Goal: Task Accomplishment & Management: Use online tool/utility

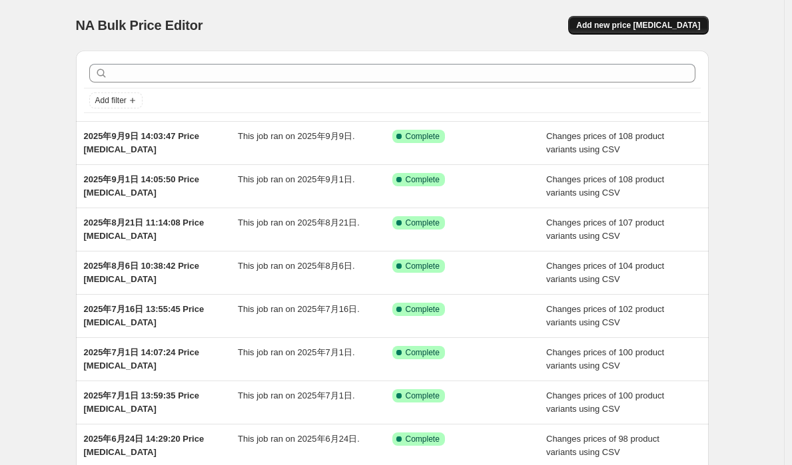
click at [616, 23] on span "Add new price [MEDICAL_DATA]" at bounding box center [638, 25] width 124 height 11
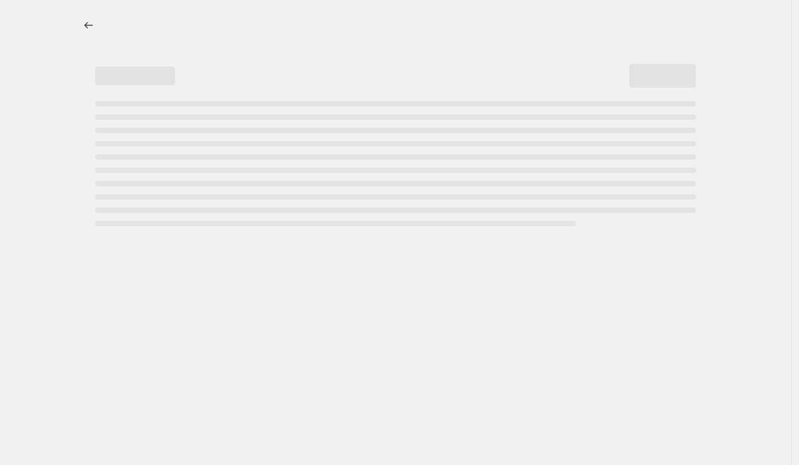
select select "percentage"
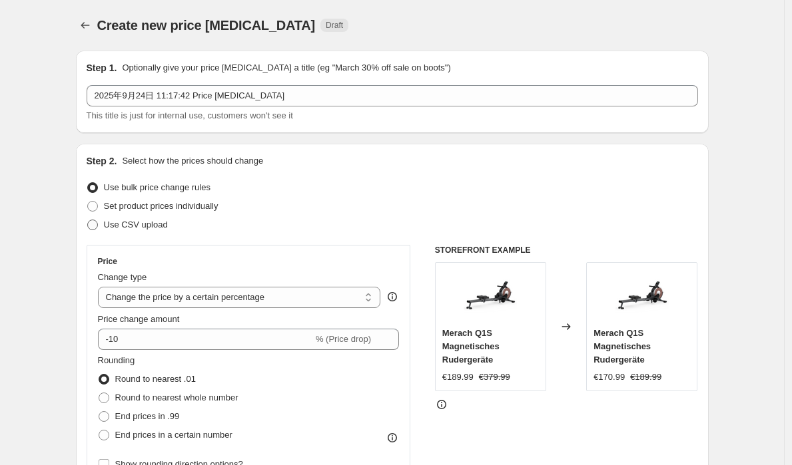
click at [138, 226] on span "Use CSV upload" at bounding box center [136, 225] width 64 height 10
click at [88, 220] on input "Use CSV upload" at bounding box center [87, 220] width 1 height 1
radio input "true"
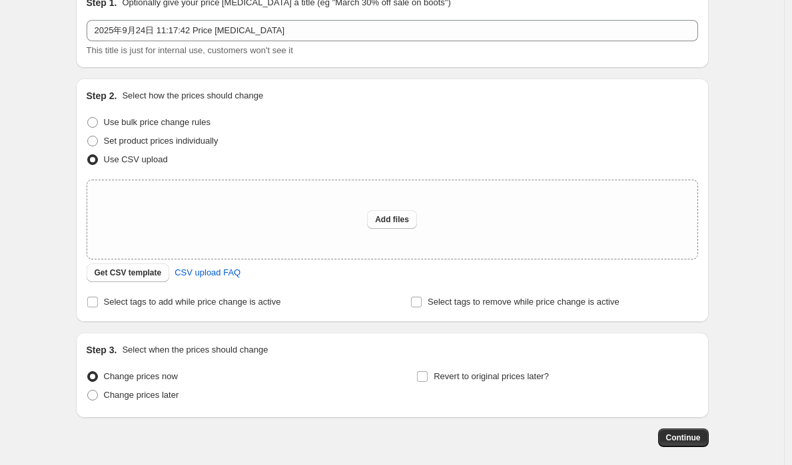
scroll to position [68, 0]
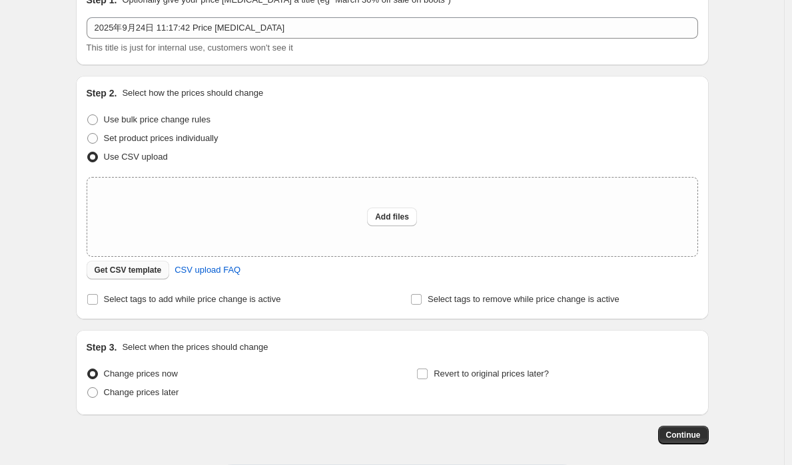
click at [147, 271] on span "Get CSV template" at bounding box center [128, 270] width 67 height 11
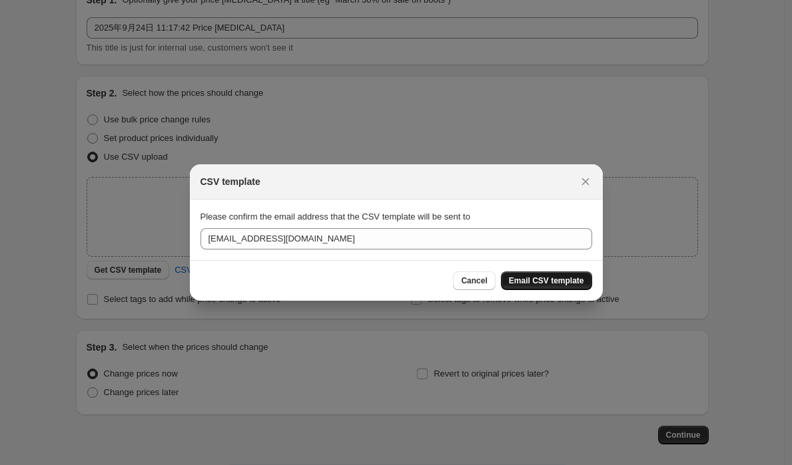
click at [553, 278] on span "Email CSV template" at bounding box center [546, 281] width 75 height 11
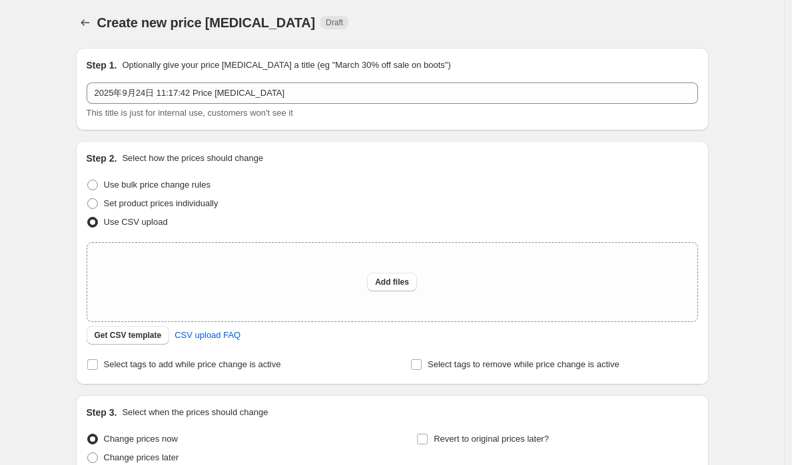
scroll to position [0, 0]
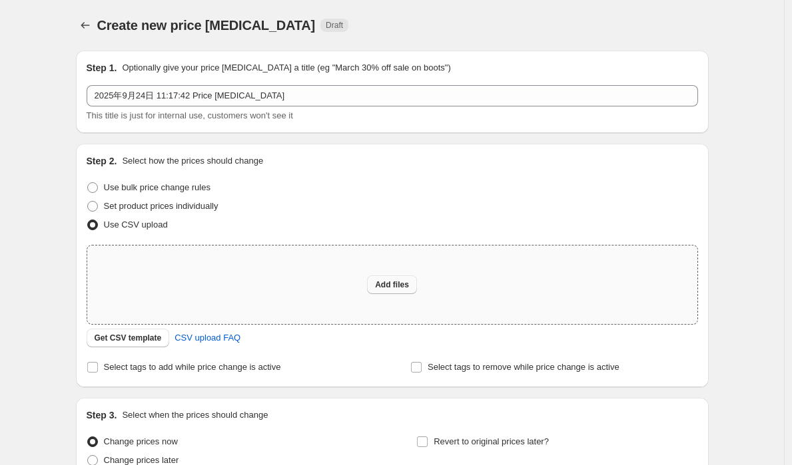
click at [390, 282] on span "Add files" at bounding box center [392, 285] width 34 height 11
type input "C:\fakepath\de back to fitness 0924.csv"
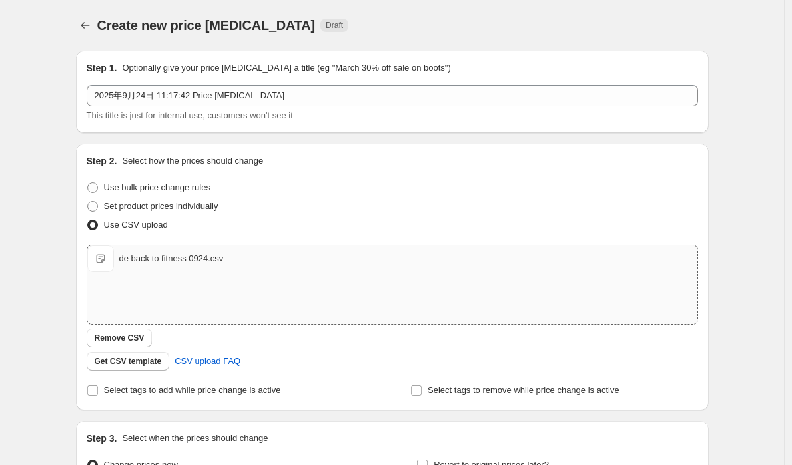
scroll to position [152, 0]
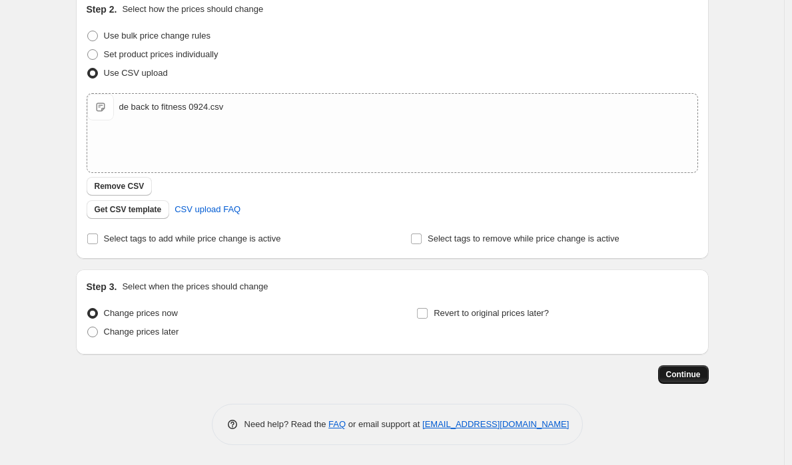
click at [681, 373] on span "Continue" at bounding box center [683, 375] width 35 height 11
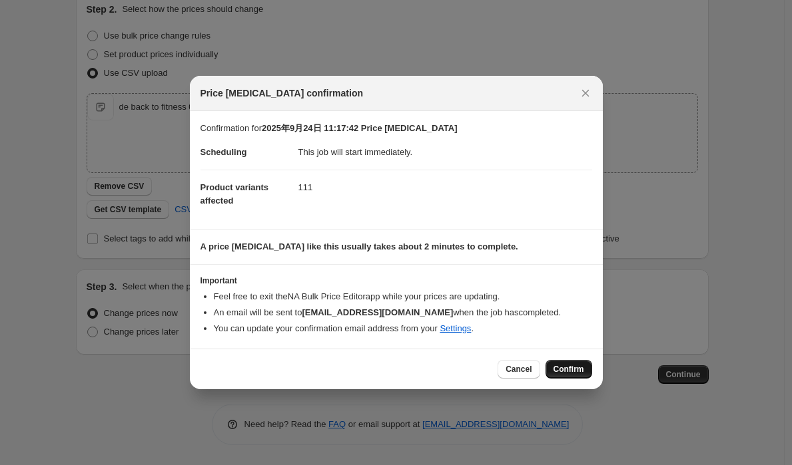
click at [565, 372] on span "Confirm" at bounding box center [568, 369] width 31 height 11
